Goal: Transaction & Acquisition: Purchase product/service

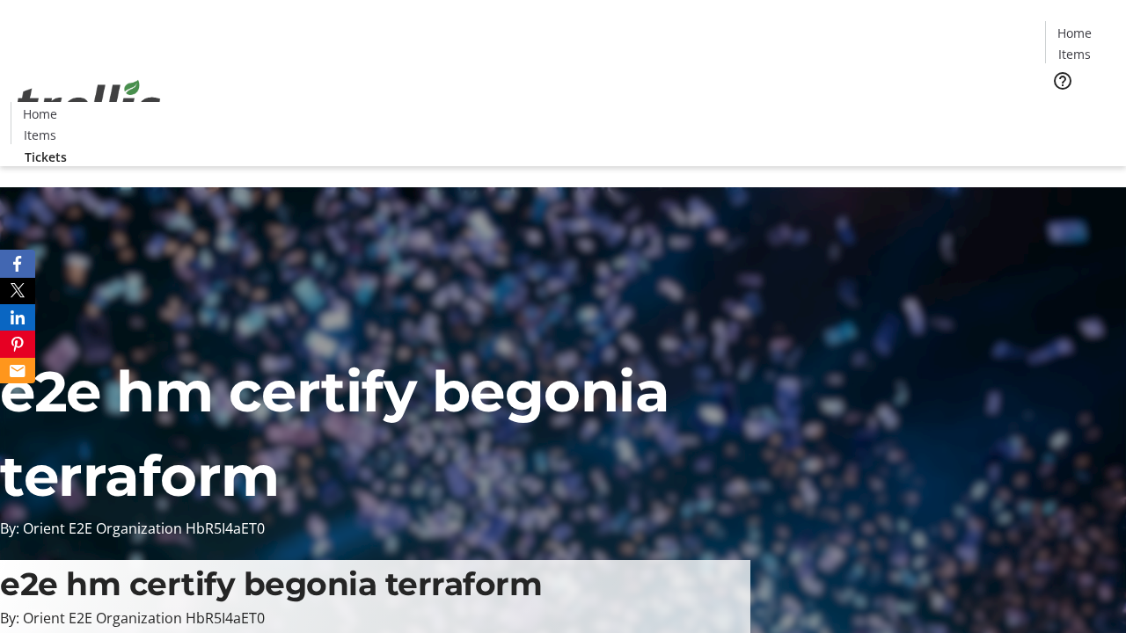
click at [1059, 102] on span "Tickets" at bounding box center [1080, 111] width 42 height 18
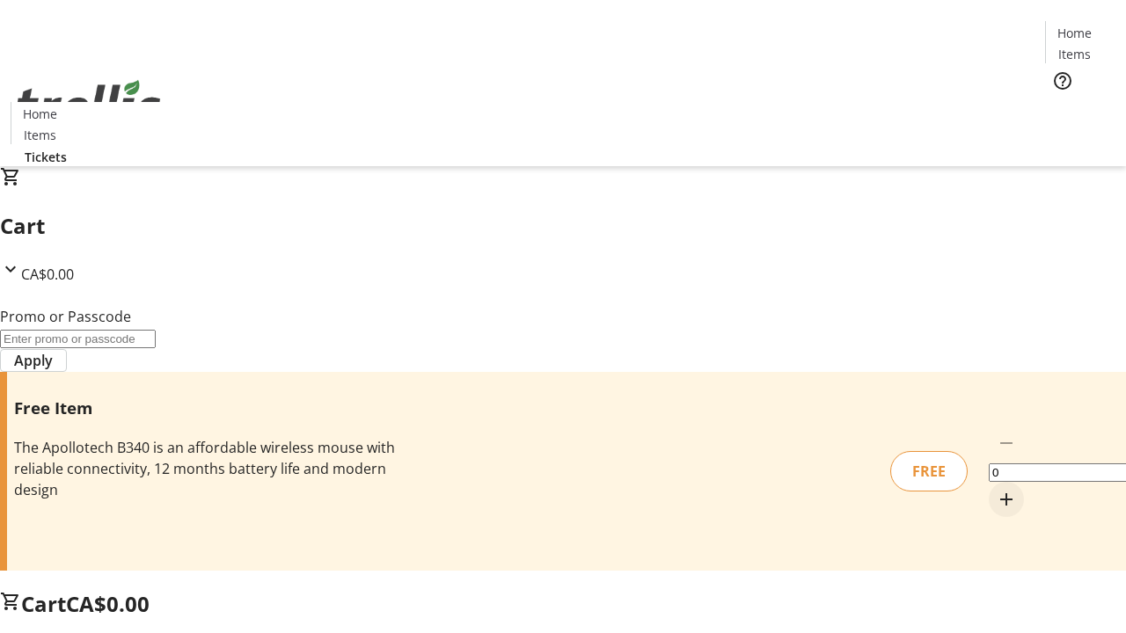
click at [996, 489] on mat-icon "Increment by one" at bounding box center [1006, 499] width 21 height 21
type input "1"
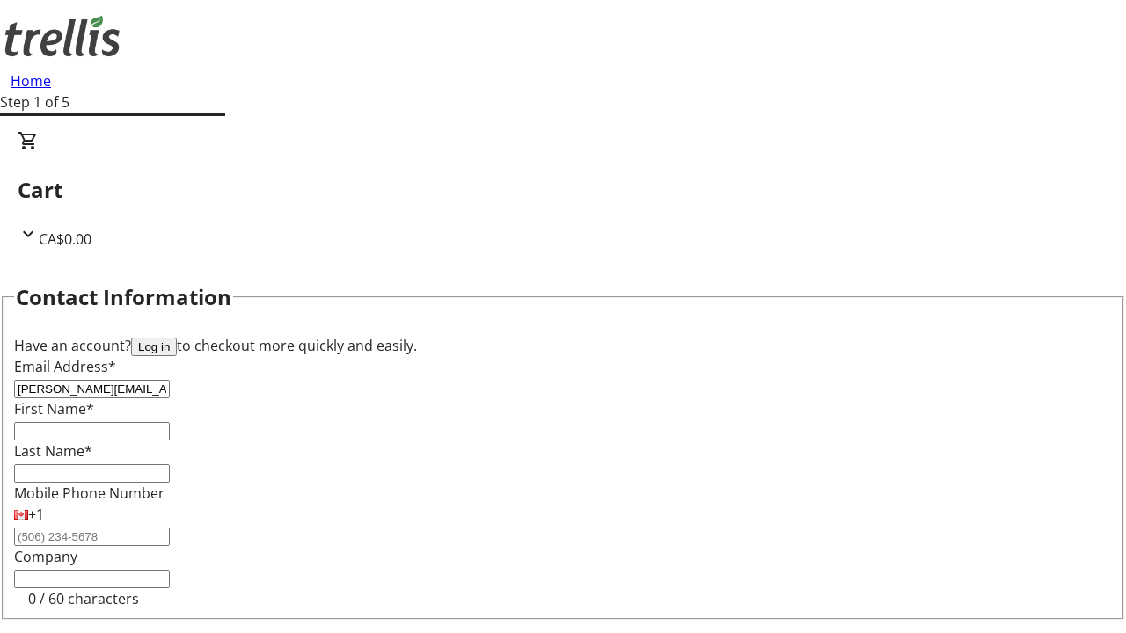
type input "[PERSON_NAME][EMAIL_ADDRESS][PERSON_NAME][DOMAIN_NAME]"
type input "[PERSON_NAME]"
